Goal: Contribute content: Contribute content

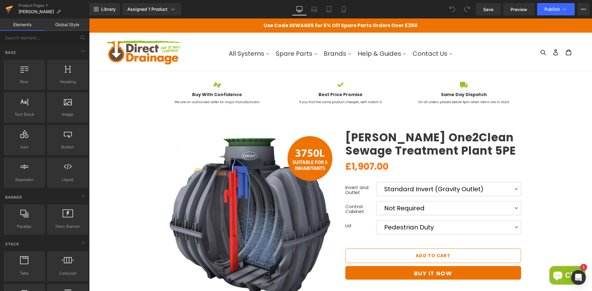
click at [9, 13] on icon at bounding box center [9, 9] width 7 height 15
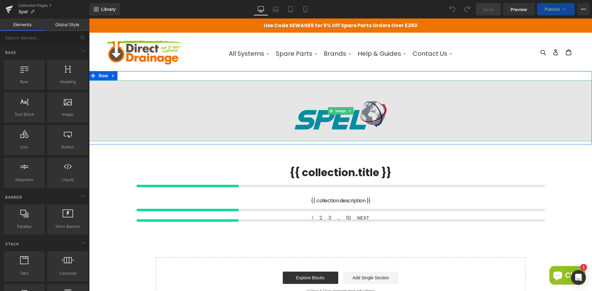
click at [234, 110] on img at bounding box center [340, 110] width 503 height 61
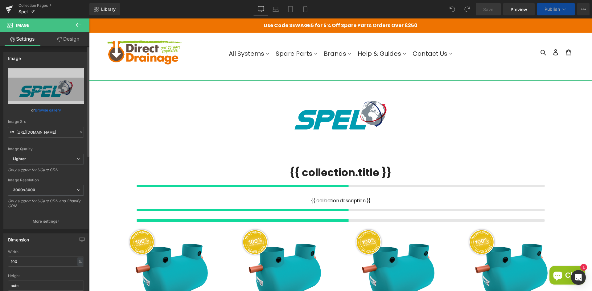
click at [53, 110] on link "Browse gallery" at bounding box center [48, 110] width 26 height 11
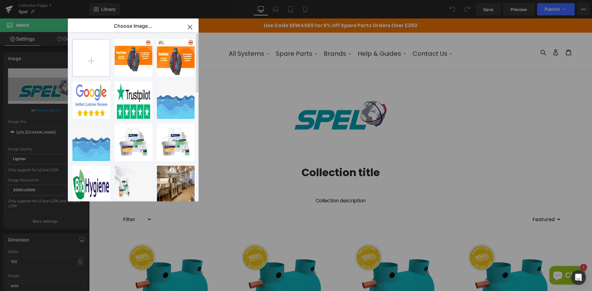
type input "C:\fakepath\SPEL-SPLASH-02.jpg"
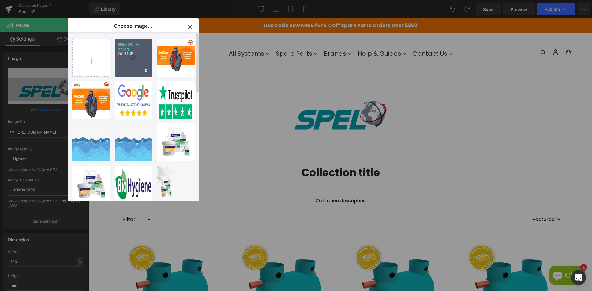
click at [129, 58] on div "SPEL-SP...H-02.jpg 261.51 KB" at bounding box center [134, 58] width 38 height 38
type input "https://ucarecdn.com/e1d43c17-04e8-47de-b3ba-bb3f42d1116f/-/format/auto/-/previ…"
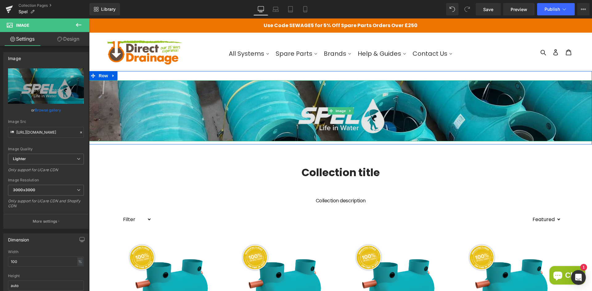
click at [299, 128] on img at bounding box center [340, 110] width 503 height 61
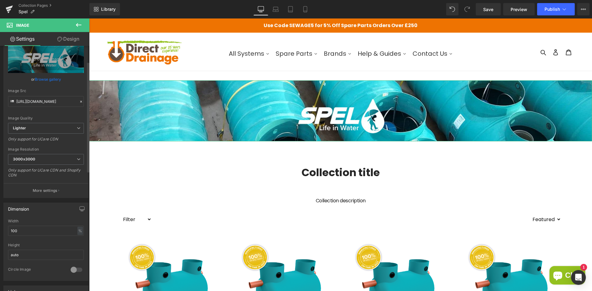
scroll to position [62, 0]
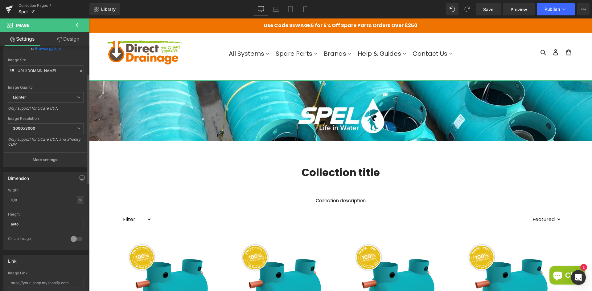
click at [72, 239] on div at bounding box center [76, 239] width 15 height 10
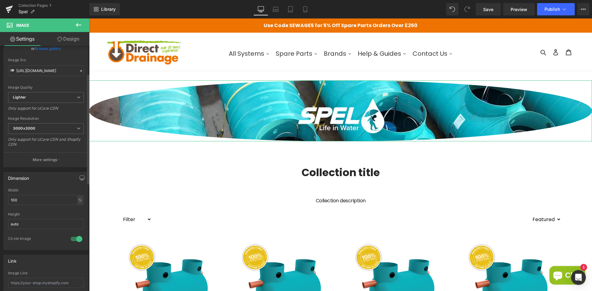
click at [73, 239] on div at bounding box center [76, 239] width 15 height 10
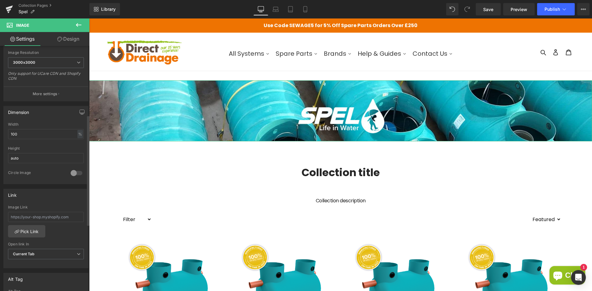
scroll to position [154, 0]
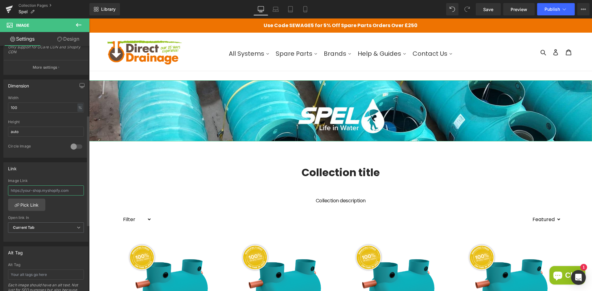
click at [37, 189] on input "text" at bounding box center [46, 191] width 76 height 10
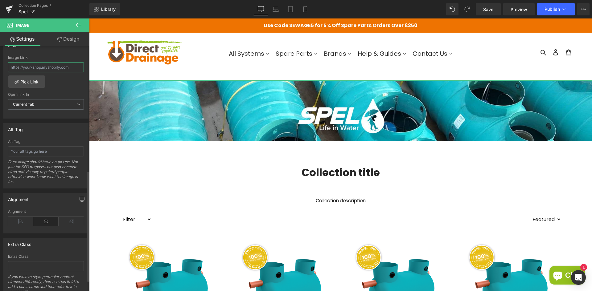
scroll to position [302, 0]
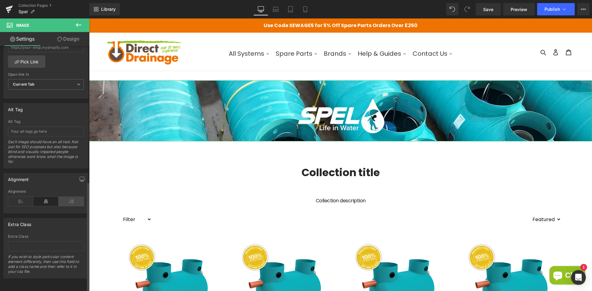
click at [63, 197] on icon at bounding box center [71, 201] width 25 height 9
click at [42, 197] on icon at bounding box center [45, 201] width 25 height 9
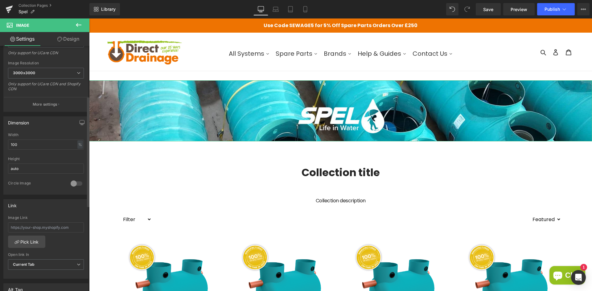
scroll to position [0, 0]
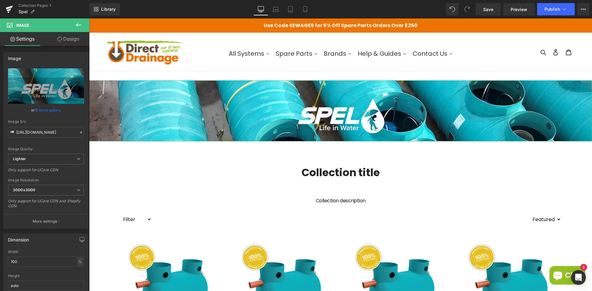
click at [66, 37] on link "Design" at bounding box center [68, 39] width 45 height 14
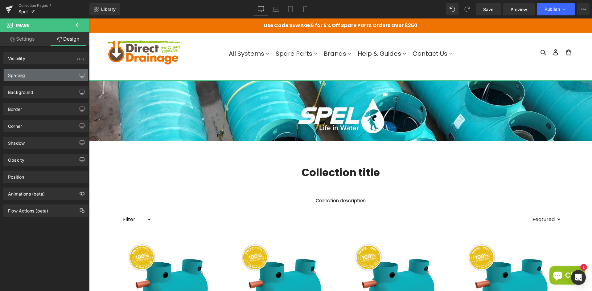
click at [47, 75] on div "Spacing" at bounding box center [46, 75] width 84 height 12
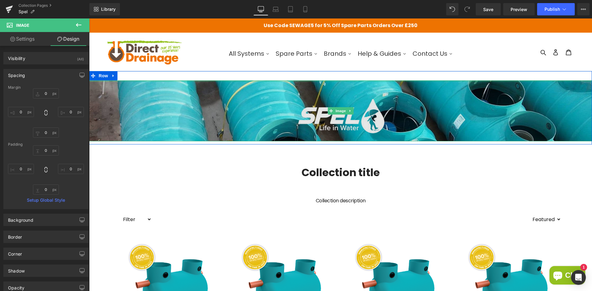
click at [142, 81] on div at bounding box center [340, 81] width 503 height 2
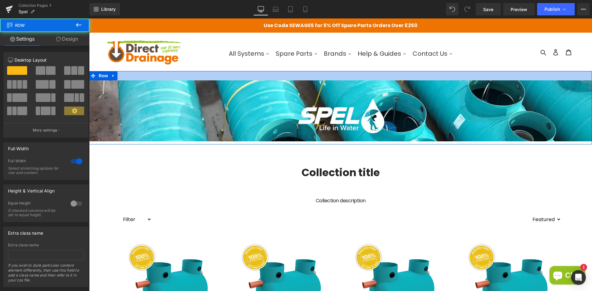
click at [144, 77] on div at bounding box center [340, 75] width 503 height 9
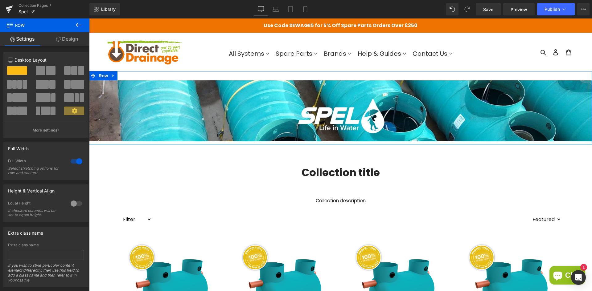
click at [36, 69] on span at bounding box center [41, 70] width 10 height 9
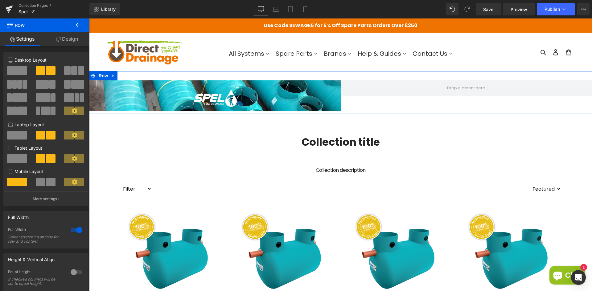
click at [15, 69] on span at bounding box center [17, 70] width 20 height 9
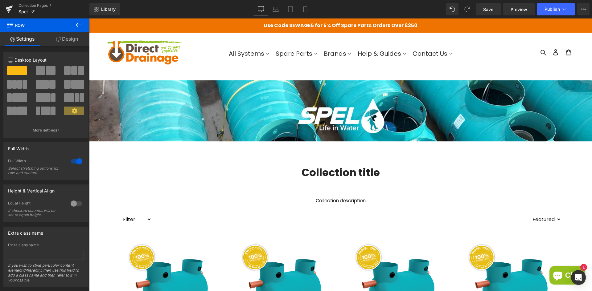
click at [347, 175] on h1 "Collection title" at bounding box center [340, 172] width 453 height 13
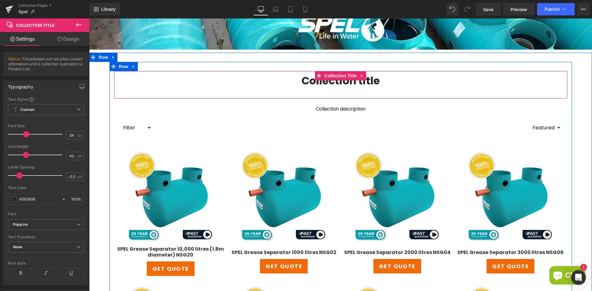
scroll to position [92, 0]
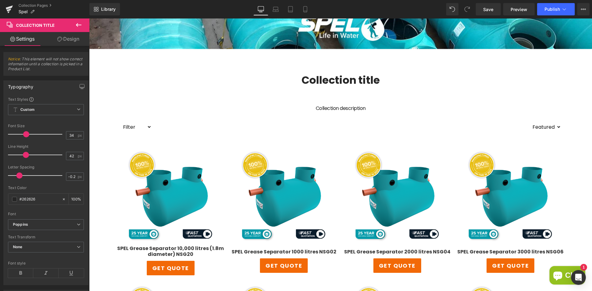
click at [297, 266] on div "Loading Product Data" at bounding box center [296, 267] width 44 height 7
click at [301, 264] on div "Loading Product Data" at bounding box center [296, 267] width 44 height 7
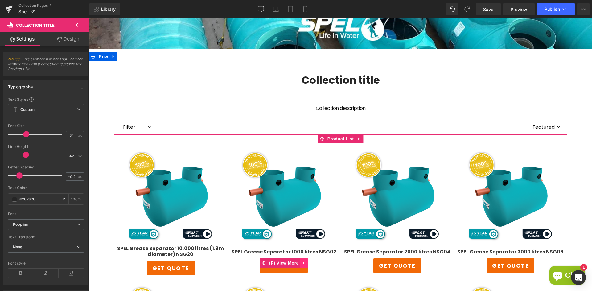
click at [304, 260] on link at bounding box center [304, 263] width 8 height 9
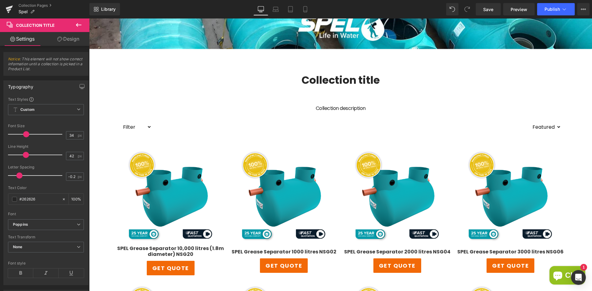
click at [293, 267] on div "Loading Product Data" at bounding box center [296, 267] width 44 height 7
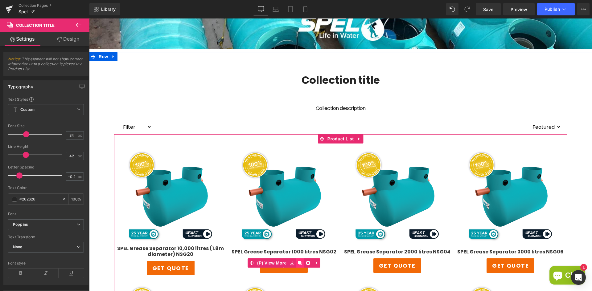
click at [298, 259] on link at bounding box center [300, 263] width 8 height 9
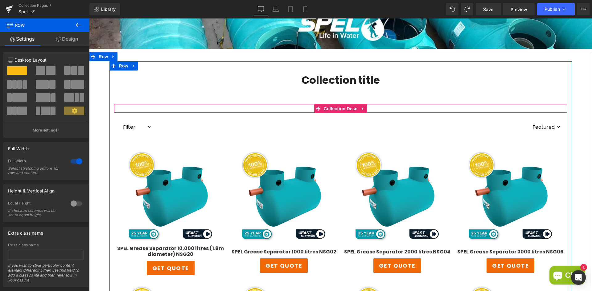
scroll to position [0, 0]
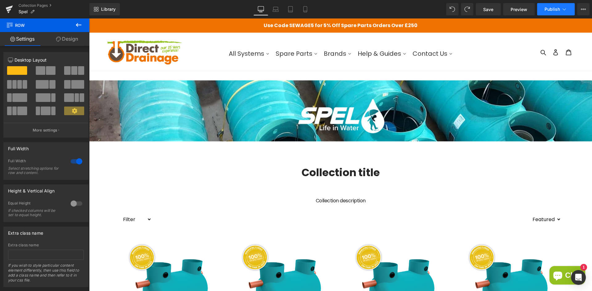
click at [555, 8] on span "Publish" at bounding box center [551, 9] width 15 height 5
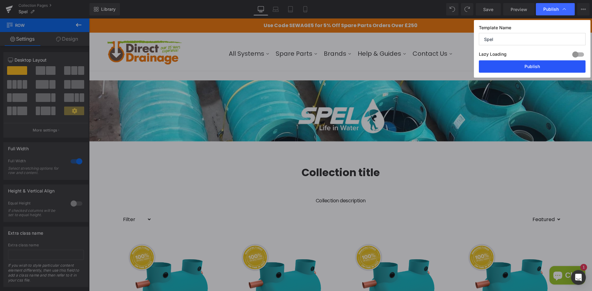
drag, startPoint x: 529, startPoint y: 68, endPoint x: 315, endPoint y: 60, distance: 215.0
click at [529, 68] on button "Publish" at bounding box center [532, 66] width 107 height 12
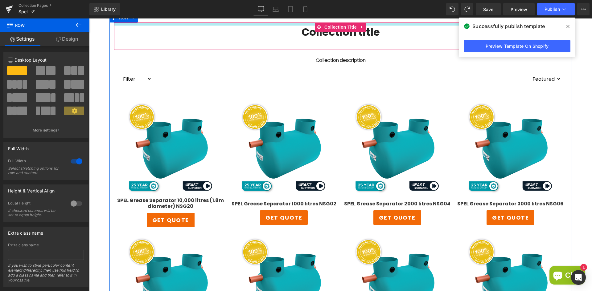
scroll to position [154, 0]
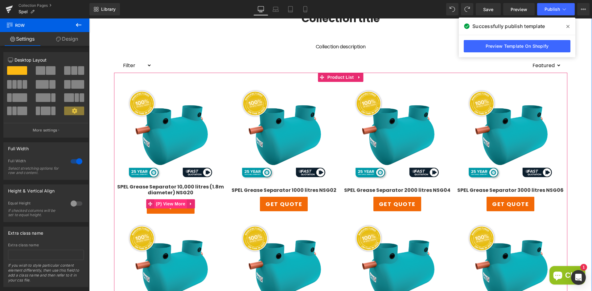
click at [178, 204] on span "(P) View More" at bounding box center [170, 203] width 32 height 9
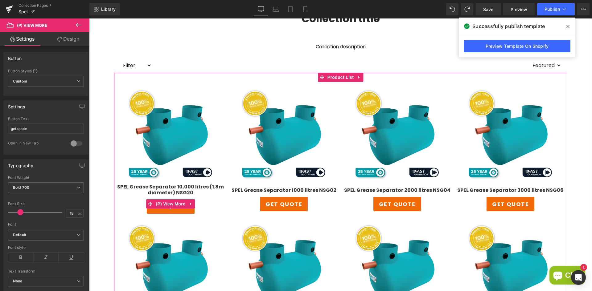
click at [176, 210] on span "get quote" at bounding box center [170, 207] width 37 height 8
click at [190, 204] on icon at bounding box center [190, 204] width 1 height 3
click at [193, 202] on icon at bounding box center [195, 204] width 4 height 4
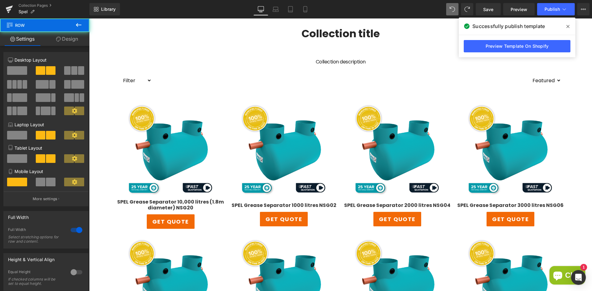
scroll to position [0, 0]
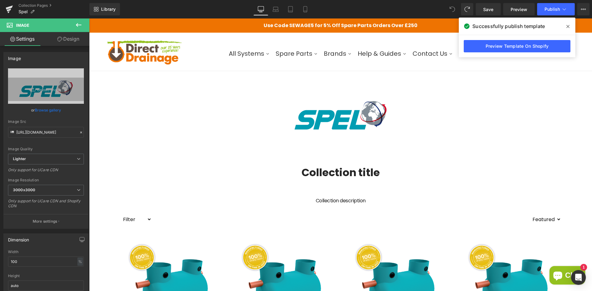
click at [452, 10] on icon at bounding box center [452, 9] width 6 height 6
click at [567, 26] on icon at bounding box center [567, 26] width 3 height 3
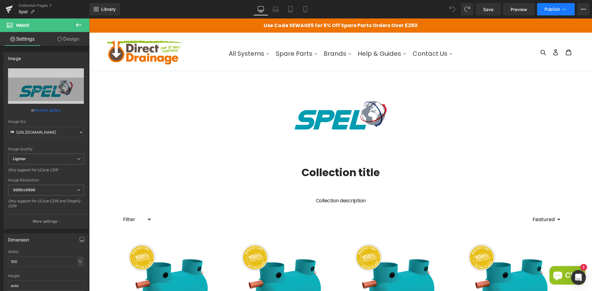
click at [542, 11] on button "Publish" at bounding box center [556, 9] width 38 height 12
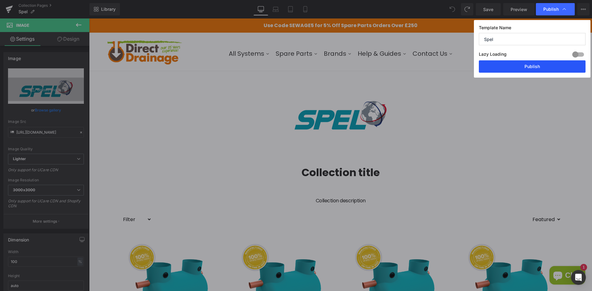
click at [531, 62] on button "Publish" at bounding box center [532, 66] width 107 height 12
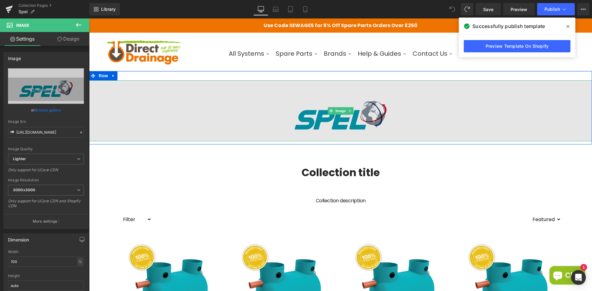
click at [296, 116] on img at bounding box center [340, 110] width 503 height 61
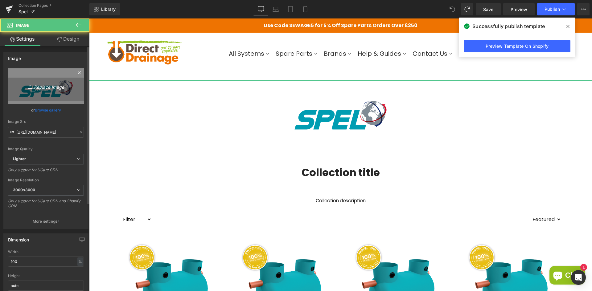
click at [44, 87] on icon "Replace Image" at bounding box center [45, 86] width 49 height 8
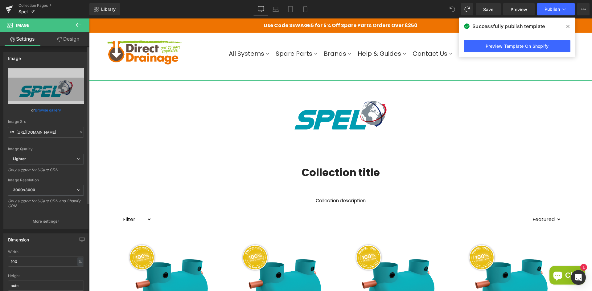
click at [54, 110] on link "Browse gallery" at bounding box center [48, 110] width 26 height 11
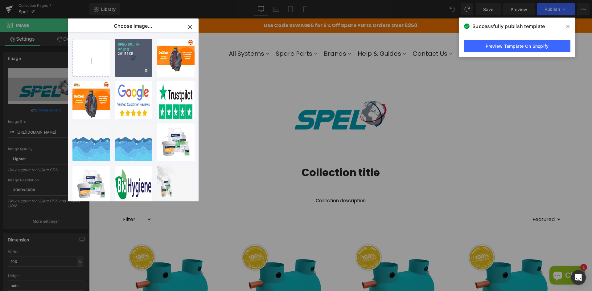
click at [126, 58] on div "SPEL-SP...H-02.jpg 261.51 KB" at bounding box center [134, 58] width 38 height 38
type input "https://ucarecdn.com/e1d43c17-04e8-47de-b3ba-bb3f42d1116f/-/format/auto/-/previ…"
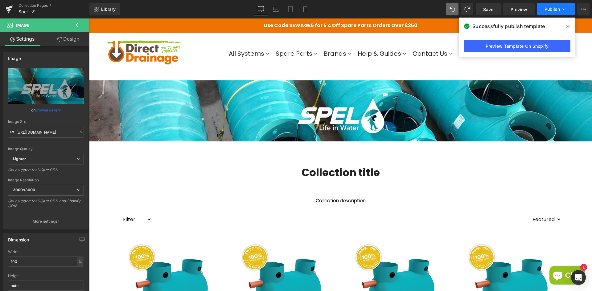
click at [546, 13] on button "Publish" at bounding box center [556, 9] width 38 height 12
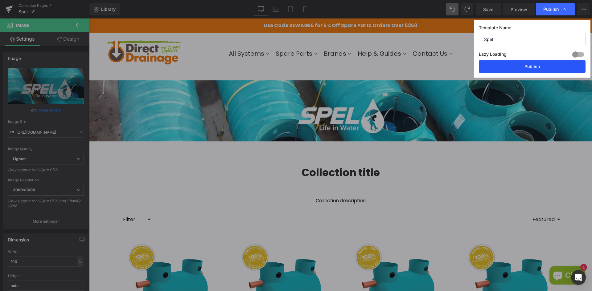
click at [509, 69] on button "Publish" at bounding box center [532, 66] width 107 height 12
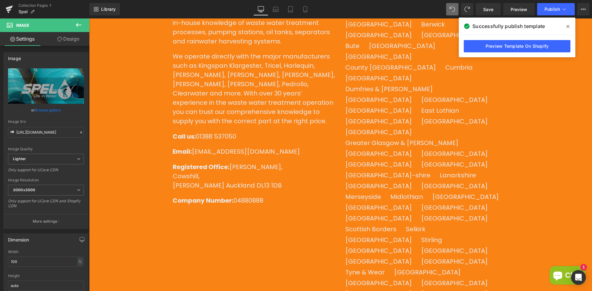
scroll to position [1519, 0]
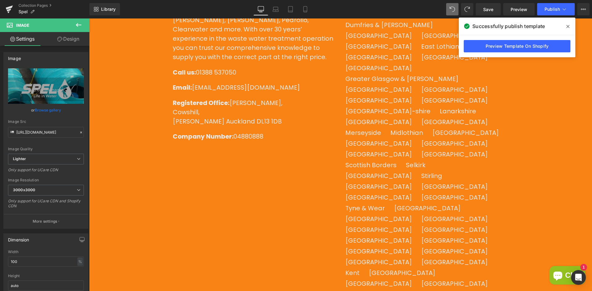
click at [217, 171] on div "The UK's premier sewage & wastewater parts store Here at Direct Drainage we hav…" at bounding box center [341, 171] width 336 height 482
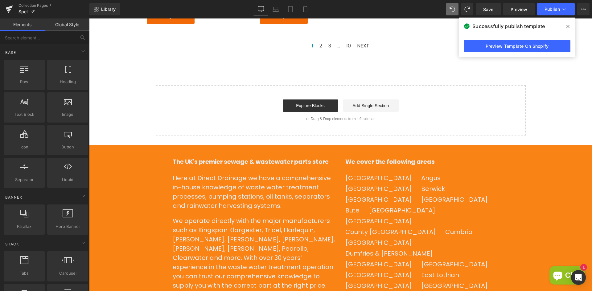
scroll to position [1303, 0]
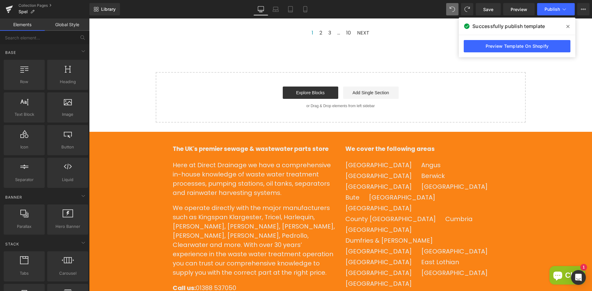
click at [212, 193] on p "Here at Direct Drainage we have a comprehensive in-house knowledge of waste wat…" at bounding box center [254, 179] width 163 height 37
click at [213, 179] on p "Here at Direct Drainage we have a comprehensive in-house knowledge of waste wat…" at bounding box center [254, 179] width 163 height 37
click at [185, 174] on p "Here at Direct Drainage we have a comprehensive in-house knowledge of waste wat…" at bounding box center [254, 179] width 163 height 37
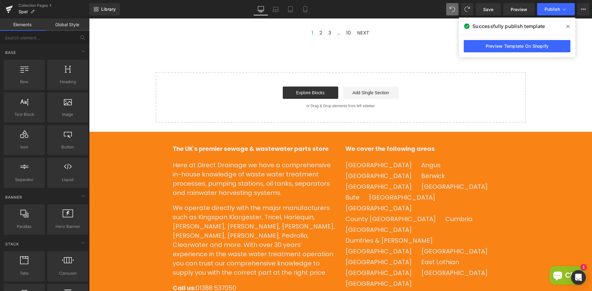
click at [11, 10] on icon at bounding box center [9, 9] width 7 height 15
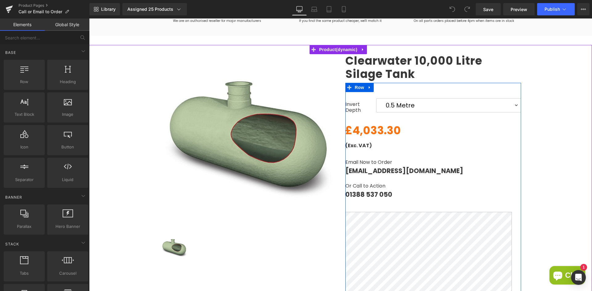
scroll to position [62, 0]
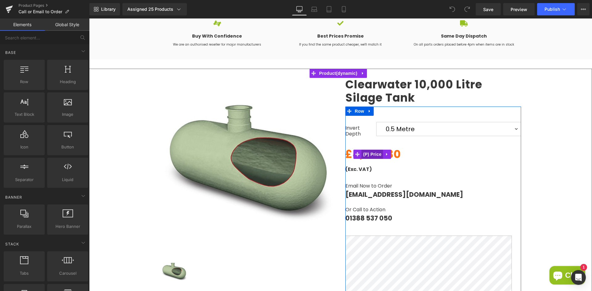
click at [363, 156] on span "(P) Price" at bounding box center [373, 154] width 22 height 9
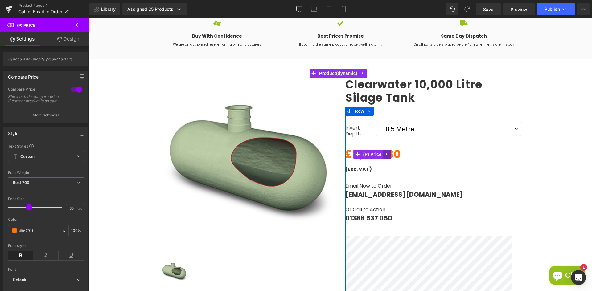
click at [386, 153] on icon at bounding box center [387, 154] width 4 height 5
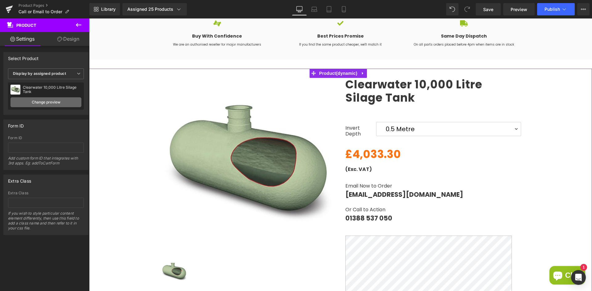
click at [56, 103] on link "Change preview" at bounding box center [45, 102] width 71 height 10
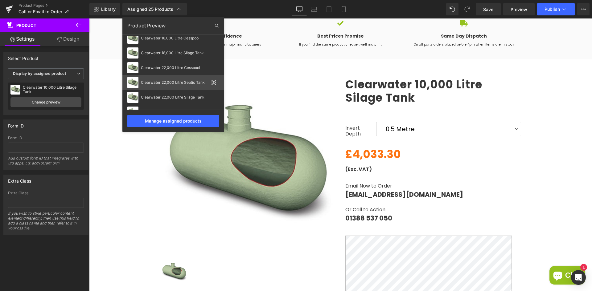
scroll to position [154, 0]
click at [177, 84] on div "Clearwater 26,000 Litre Septic Tank" at bounding box center [173, 81] width 102 height 15
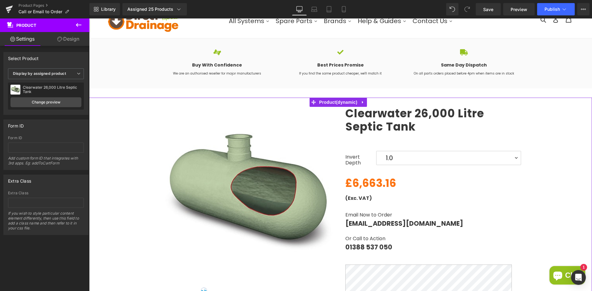
scroll to position [31, 0]
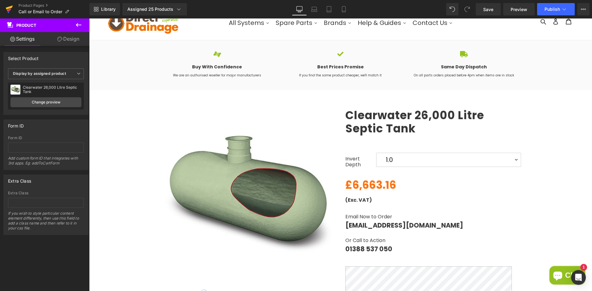
click at [10, 12] on icon at bounding box center [9, 9] width 7 height 15
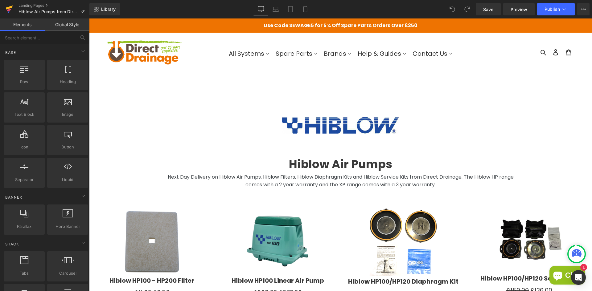
click at [9, 9] on icon at bounding box center [9, 9] width 7 height 15
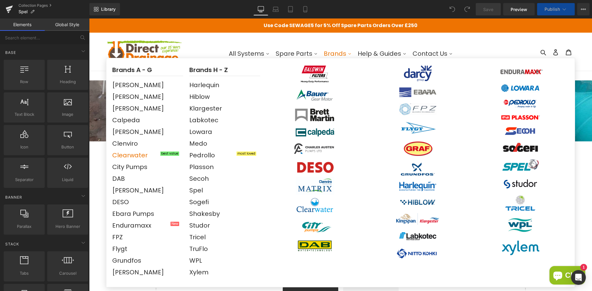
click at [124, 156] on div "Clearwater" at bounding box center [129, 155] width 35 height 9
click at [46, 7] on link "Collection Pages" at bounding box center [53, 5] width 71 height 5
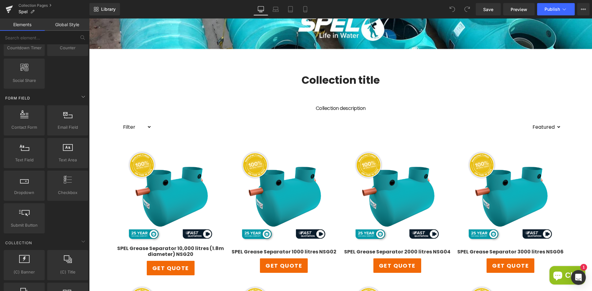
scroll to position [677, 0]
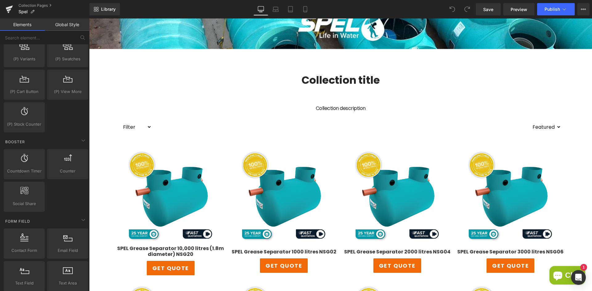
click at [63, 26] on link "Global Style" at bounding box center [67, 24] width 45 height 12
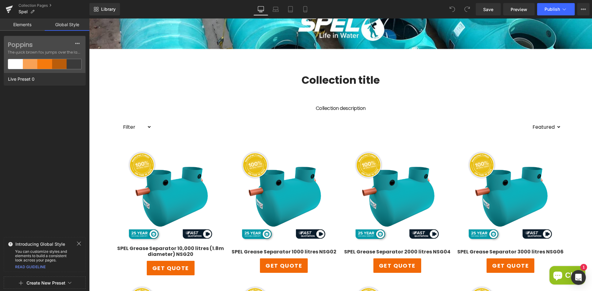
click at [27, 27] on link "Elements" at bounding box center [22, 24] width 45 height 12
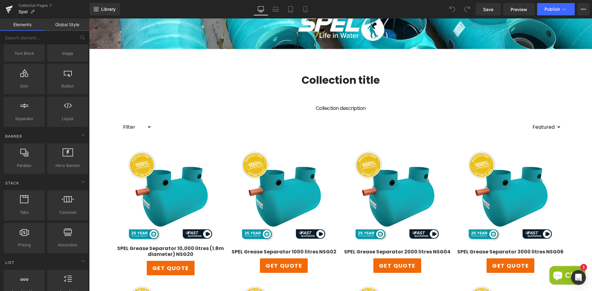
scroll to position [0, 0]
